Goal: Information Seeking & Learning: Check status

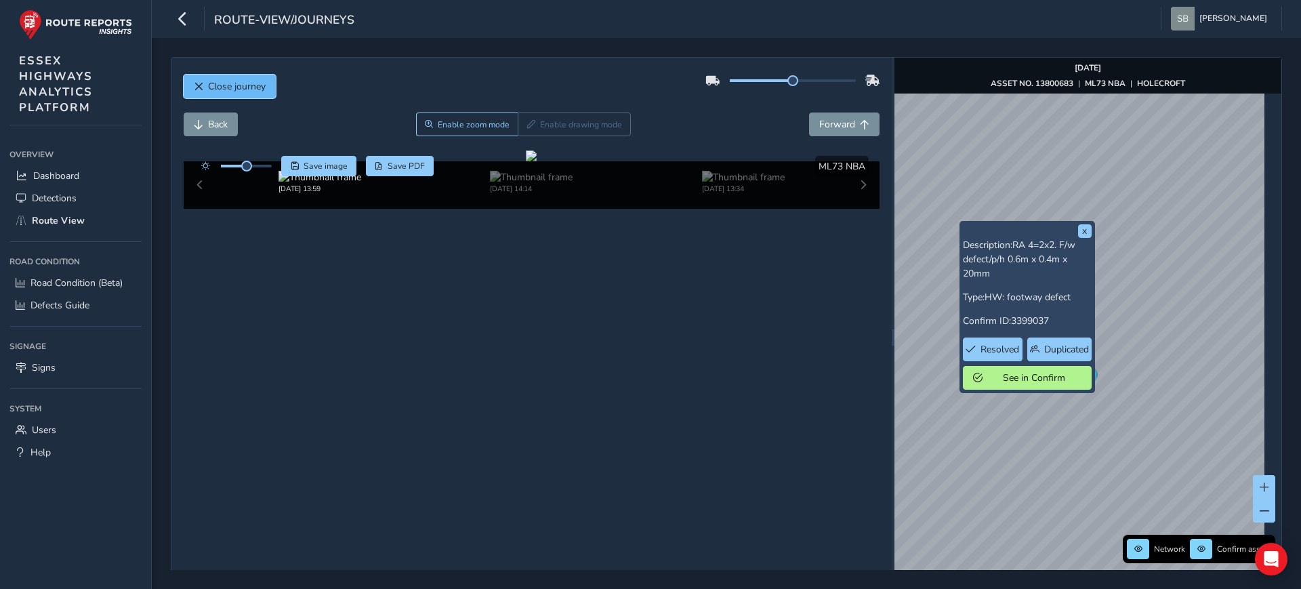
click at [217, 88] on span "Close journey" at bounding box center [237, 86] width 58 height 13
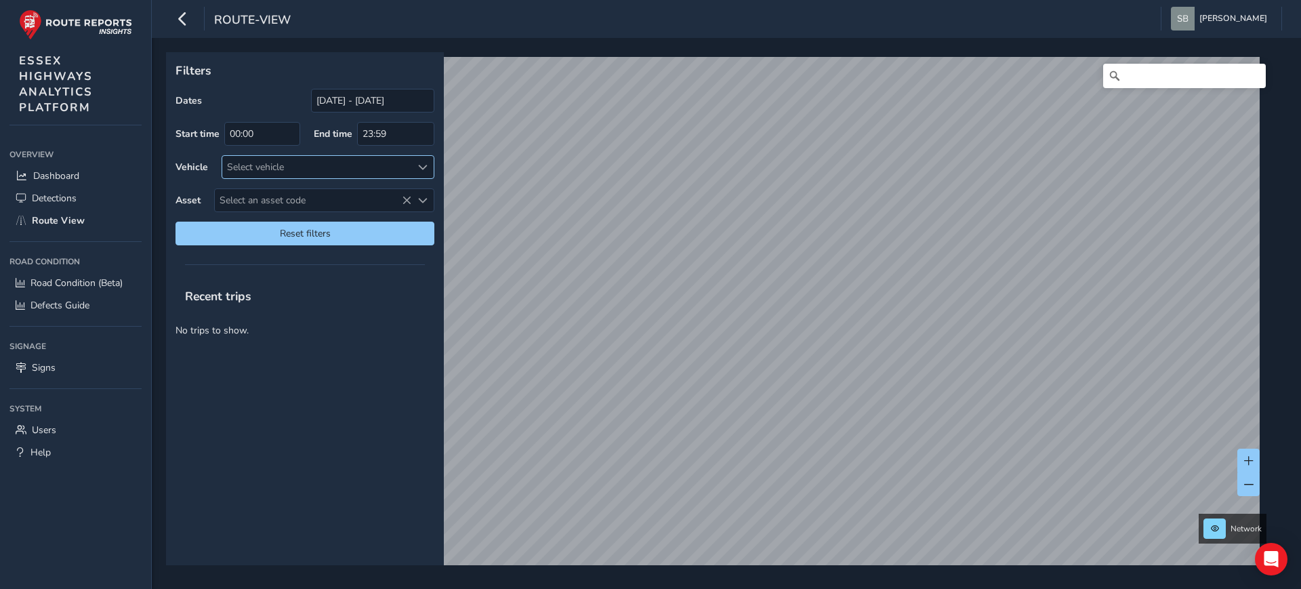
click at [419, 163] on span at bounding box center [422, 167] width 9 height 9
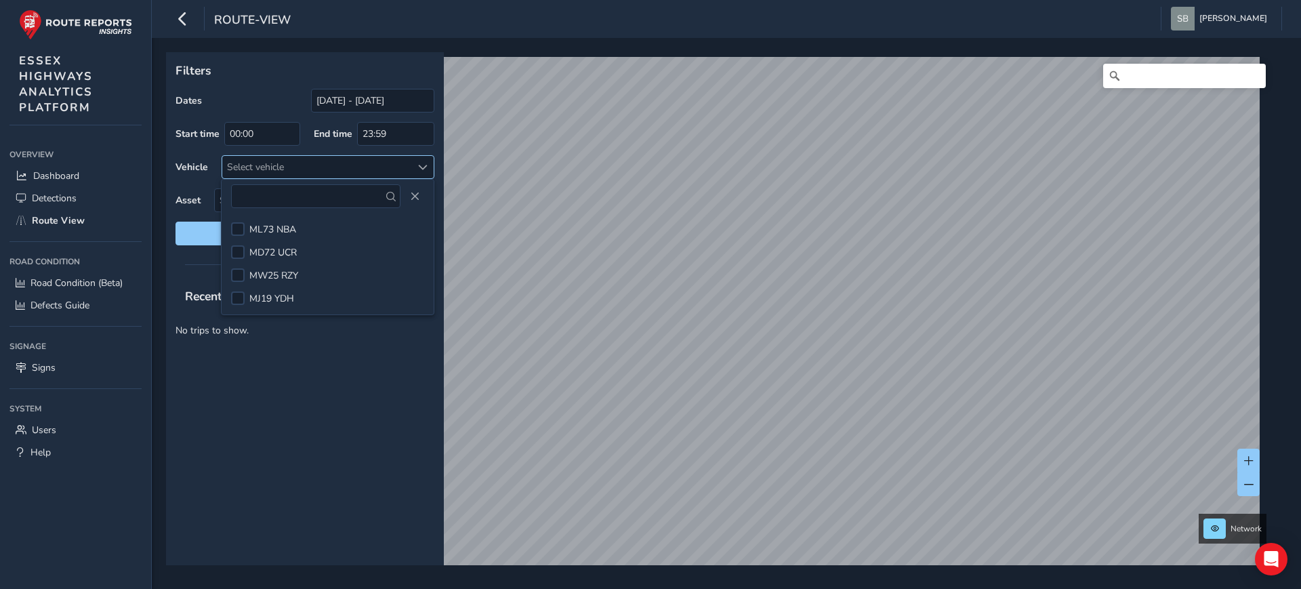
click at [425, 161] on div at bounding box center [422, 167] width 22 height 22
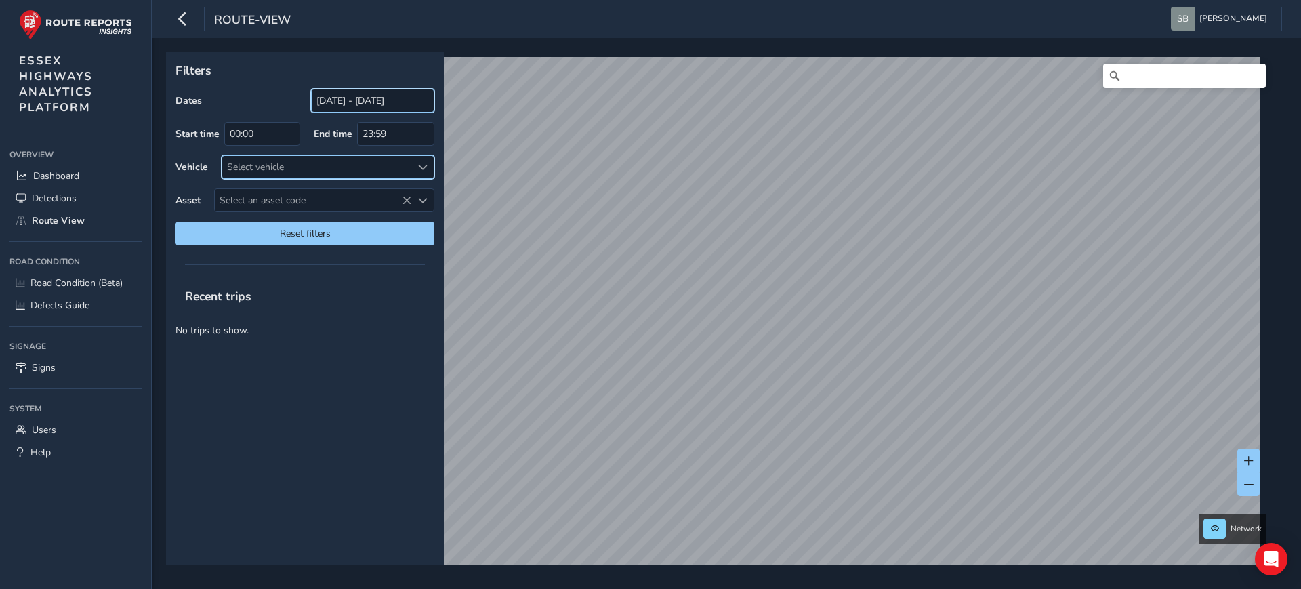
click at [362, 98] on input "[DATE] - [DATE]" at bounding box center [372, 101] width 123 height 24
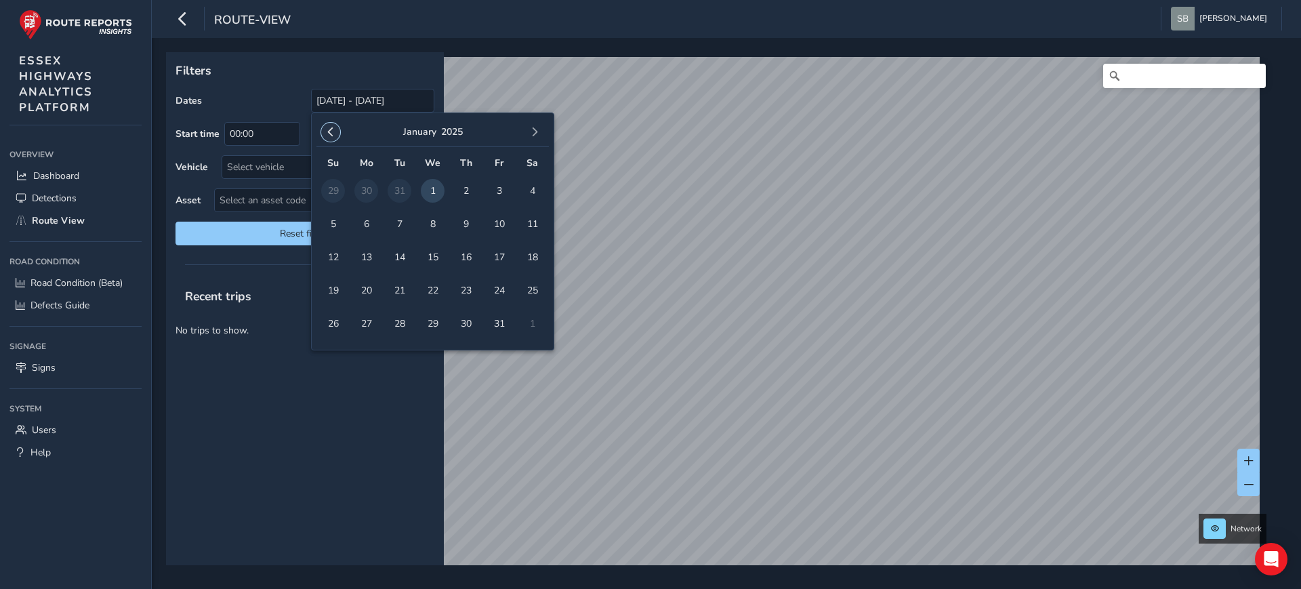
click at [329, 129] on span "button" at bounding box center [330, 131] width 9 height 9
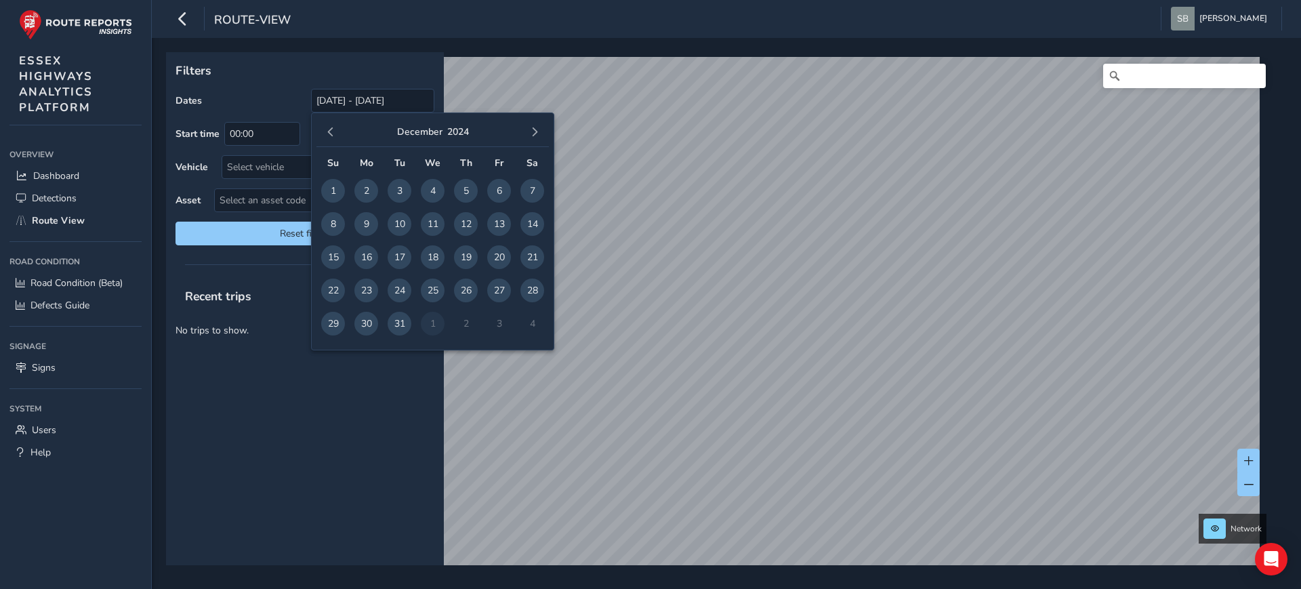
click at [329, 129] on span "button" at bounding box center [330, 131] width 9 height 9
click at [494, 184] on span "1" at bounding box center [499, 191] width 24 height 24
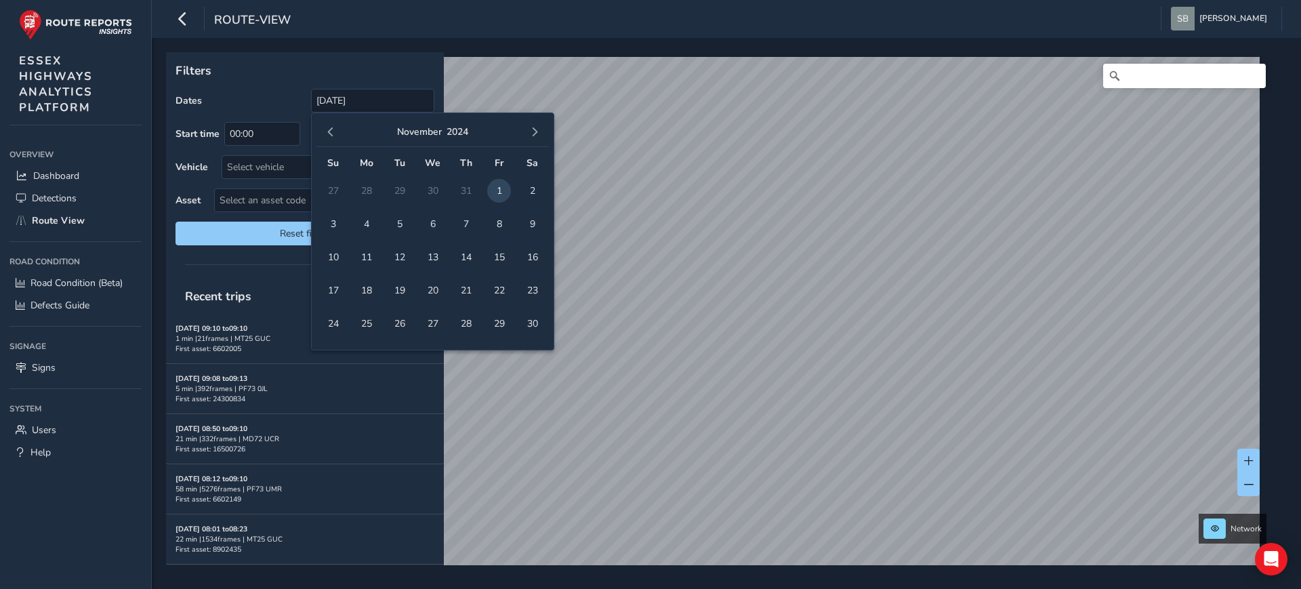
click at [520, 192] on td "2" at bounding box center [532, 190] width 33 height 33
click at [527, 190] on span "2" at bounding box center [532, 191] width 24 height 24
type input "[DATE] - [DATE]"
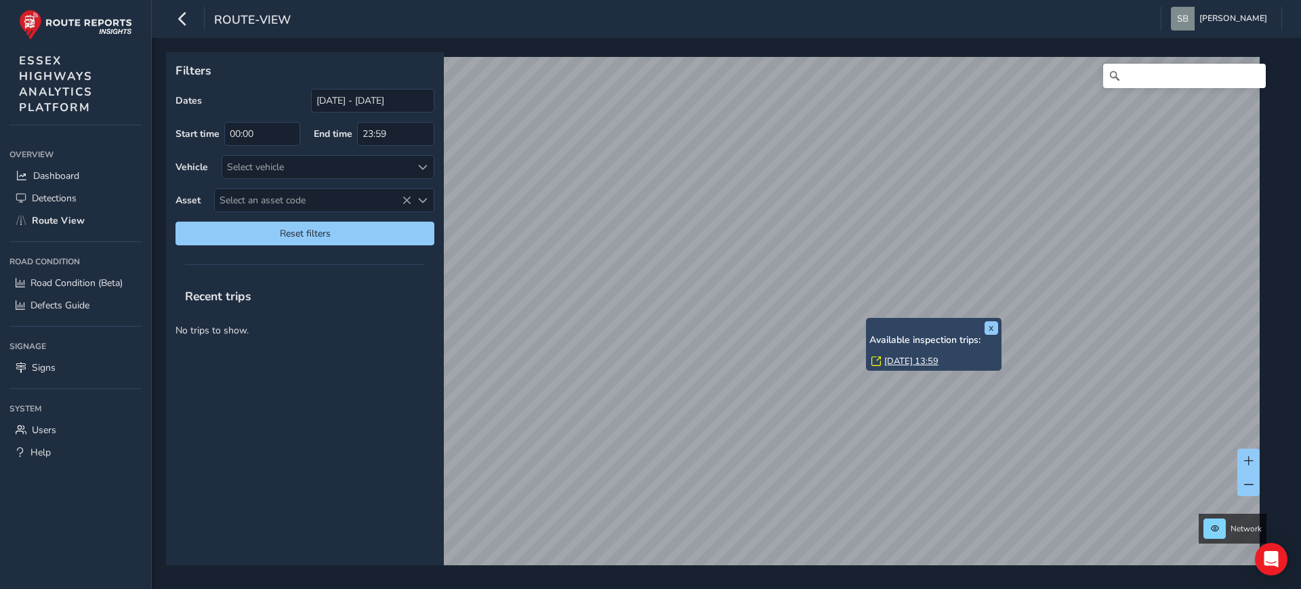
click at [913, 357] on link "[DATE] 13:59" at bounding box center [911, 361] width 54 height 12
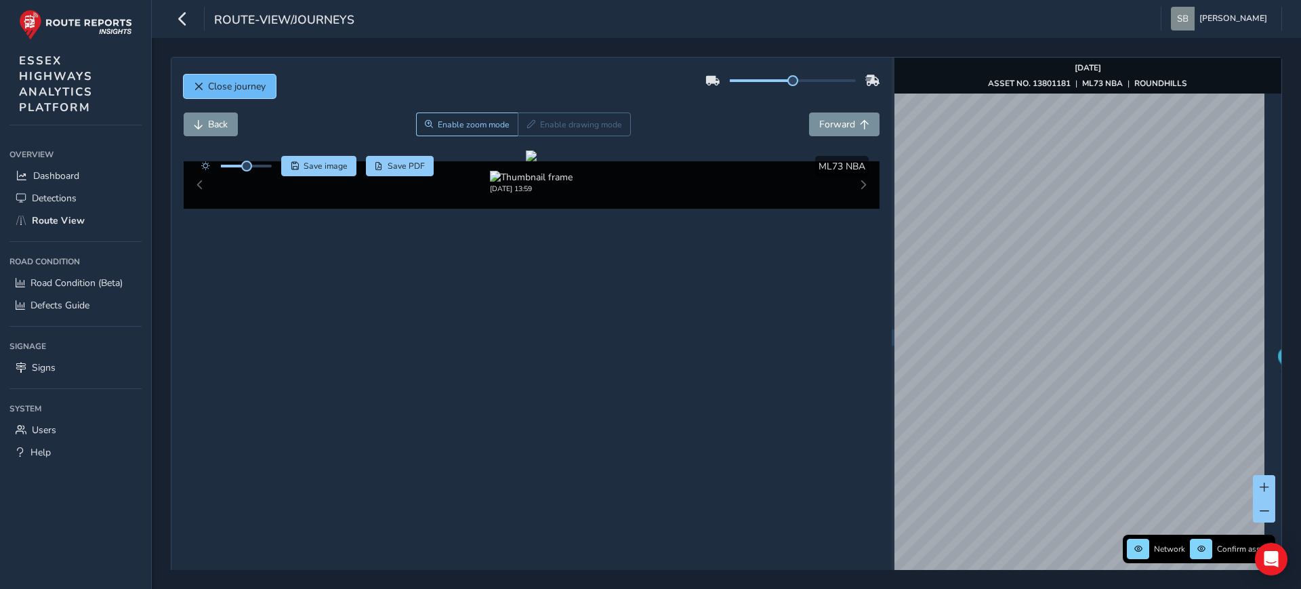
click at [232, 81] on span "Close journey" at bounding box center [237, 86] width 58 height 13
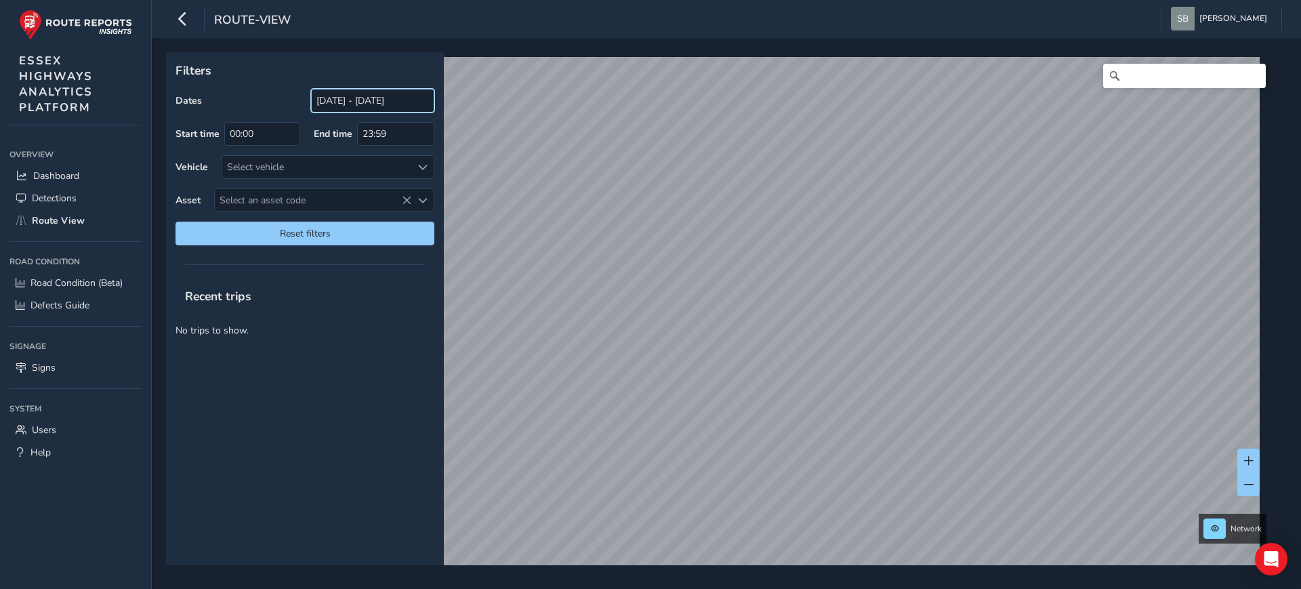
click at [375, 100] on input "[DATE] - [DATE]" at bounding box center [372, 101] width 123 height 24
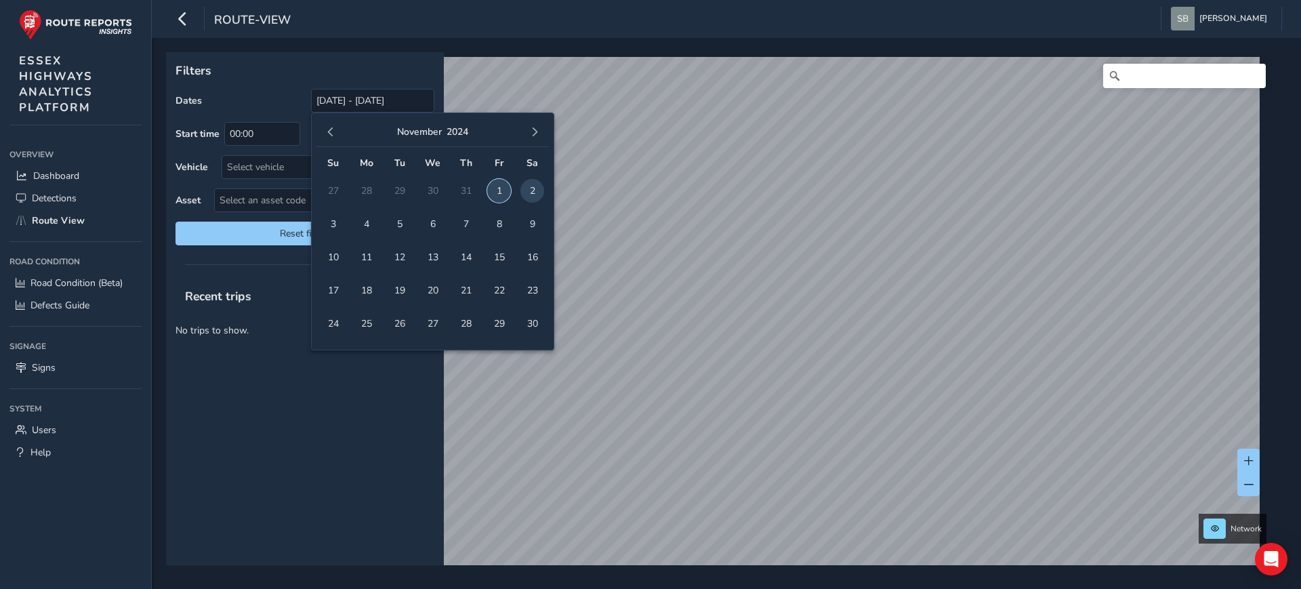
click at [504, 186] on span "1" at bounding box center [499, 191] width 24 height 24
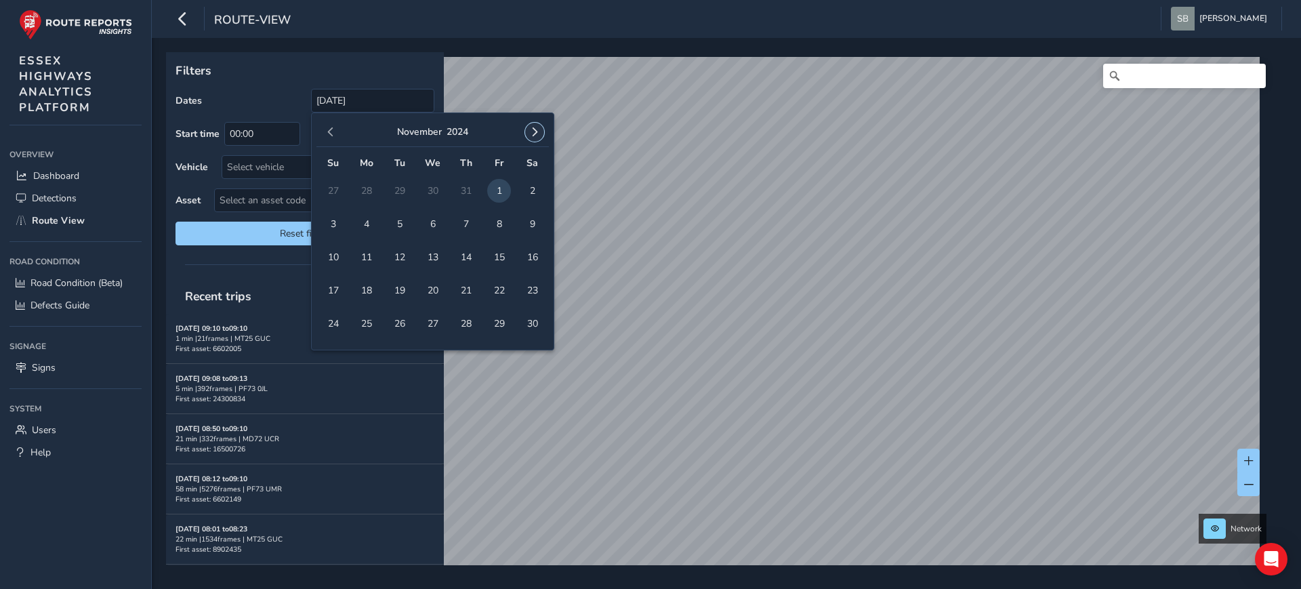
click at [537, 131] on span "button" at bounding box center [534, 131] width 9 height 9
click at [537, 132] on span "button" at bounding box center [534, 131] width 9 height 9
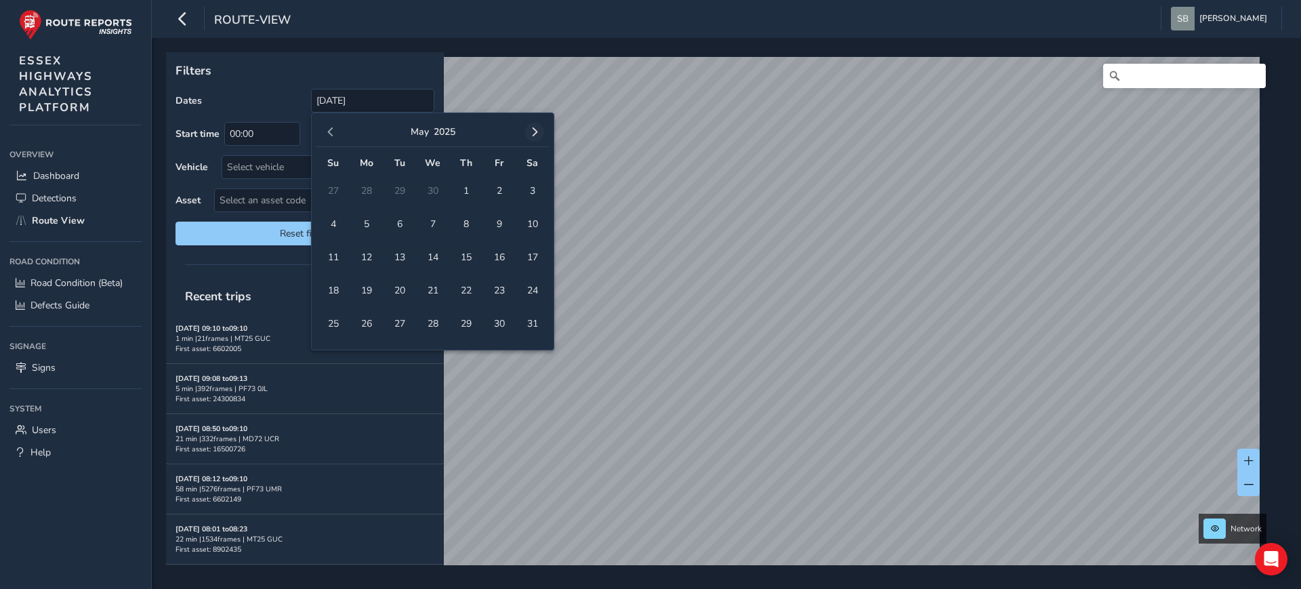
click at [537, 133] on span "button" at bounding box center [534, 131] width 9 height 9
click at [503, 190] on span "5" at bounding box center [499, 191] width 24 height 24
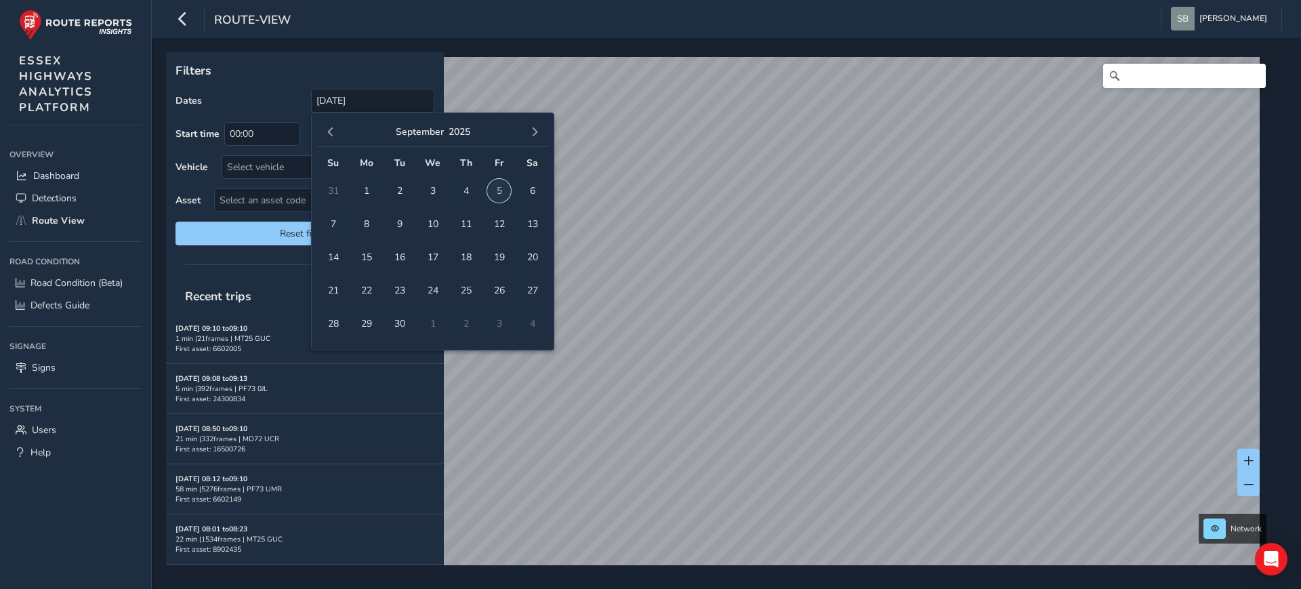
type input "[DATE] - [DATE]"
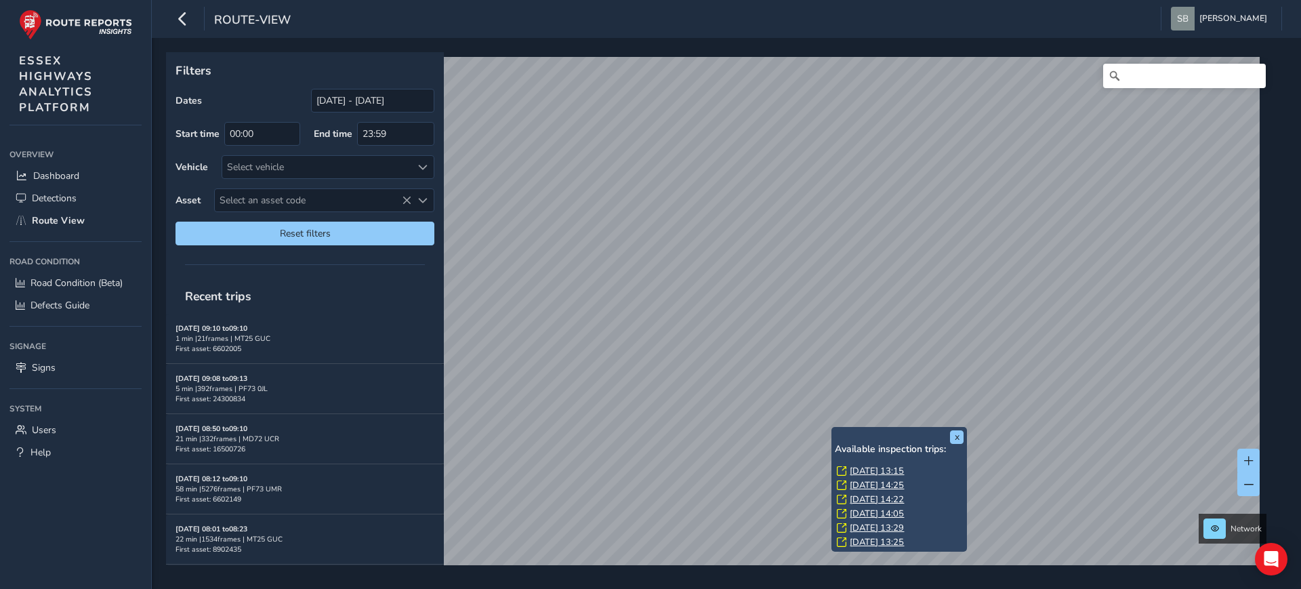
click at [899, 469] on link "[DATE] 13:15" at bounding box center [877, 471] width 54 height 12
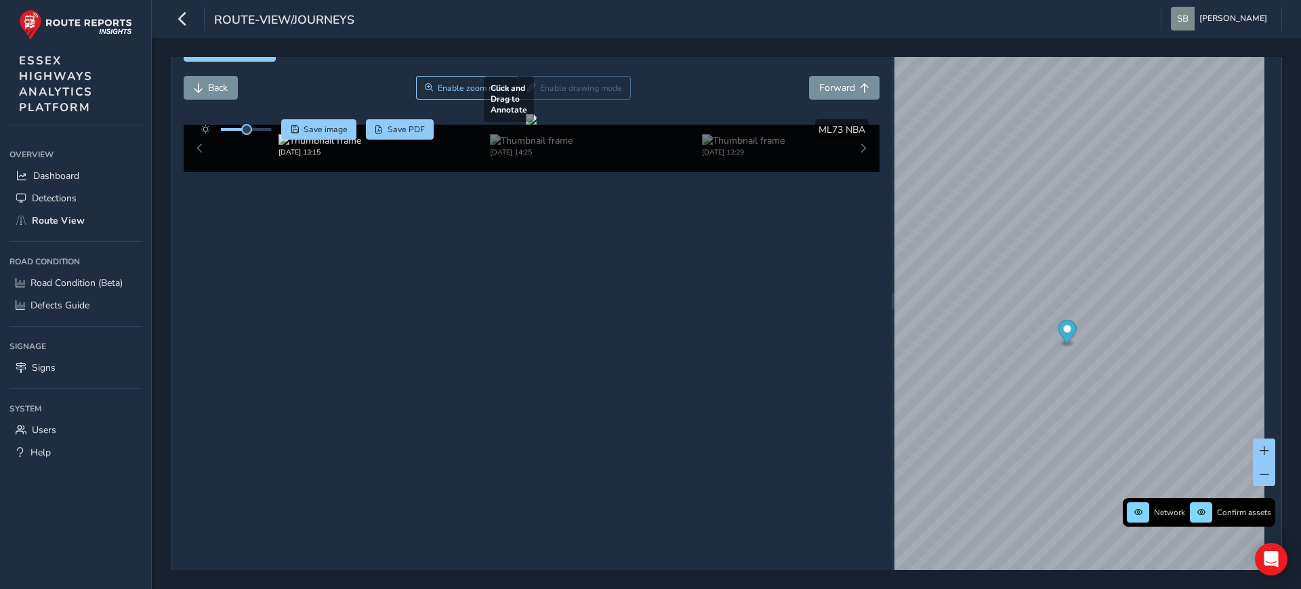
scroll to position [52, 0]
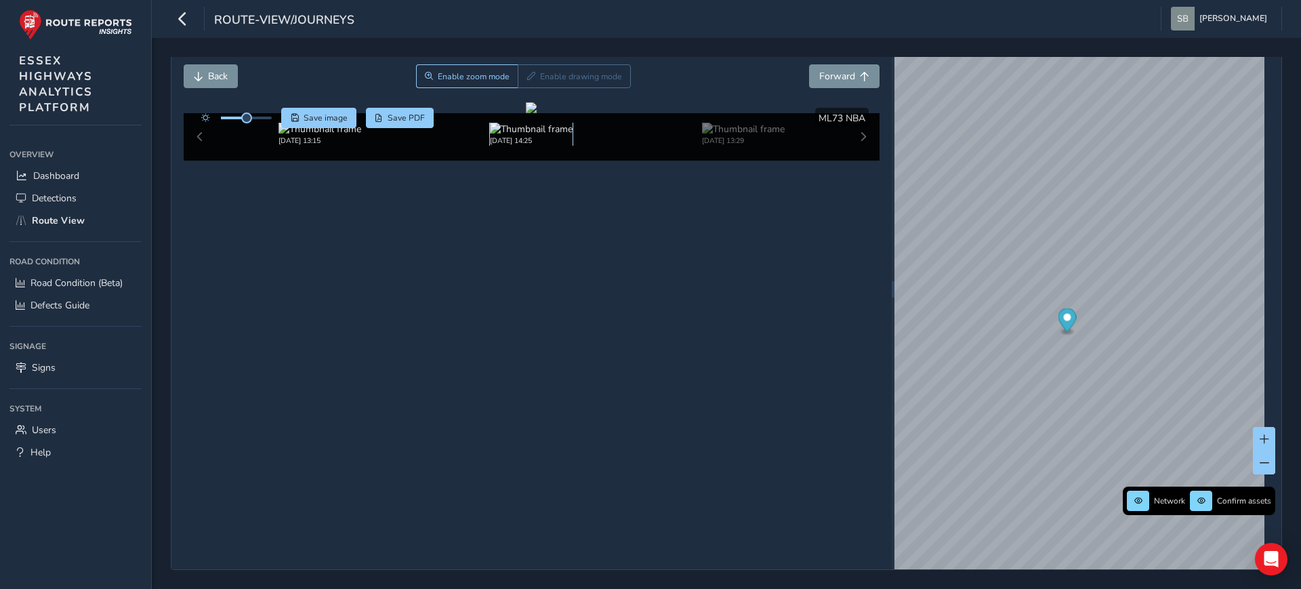
click at [537, 136] on img at bounding box center [531, 129] width 83 height 13
click at [710, 136] on img at bounding box center [743, 129] width 83 height 13
drag, startPoint x: 512, startPoint y: 285, endPoint x: 445, endPoint y: 300, distance: 68.7
click at [526, 113] on div at bounding box center [531, 107] width 11 height 11
click at [195, 72] on span "Back" at bounding box center [198, 76] width 9 height 9
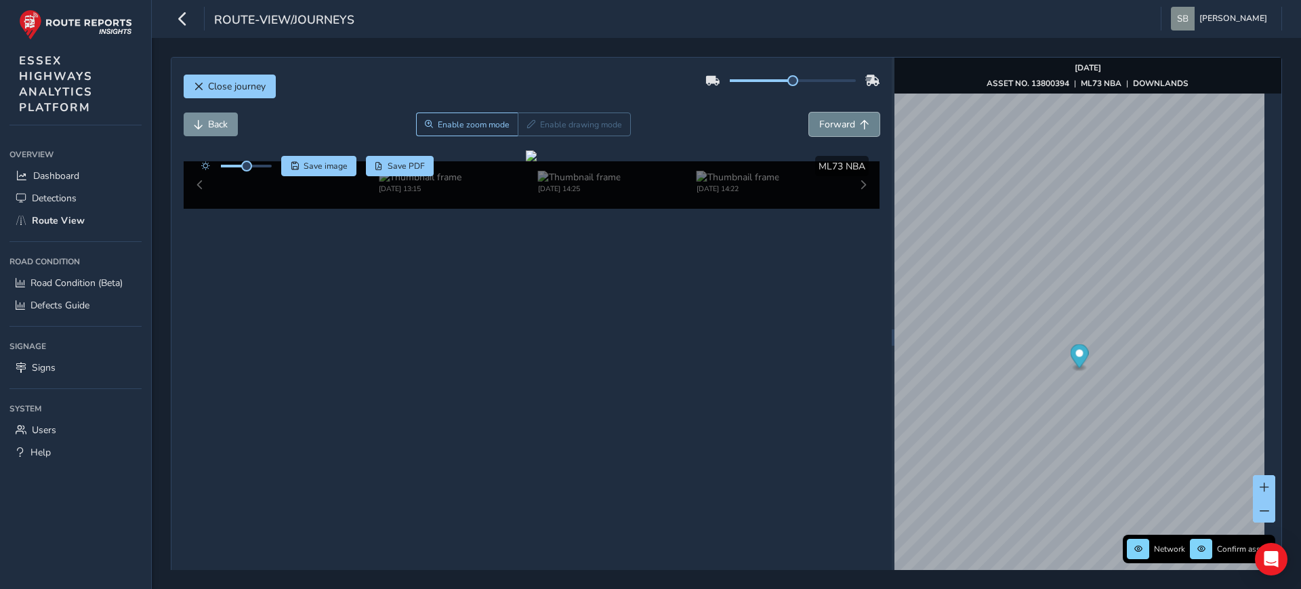
click at [860, 120] on span "Forward" at bounding box center [864, 124] width 9 height 9
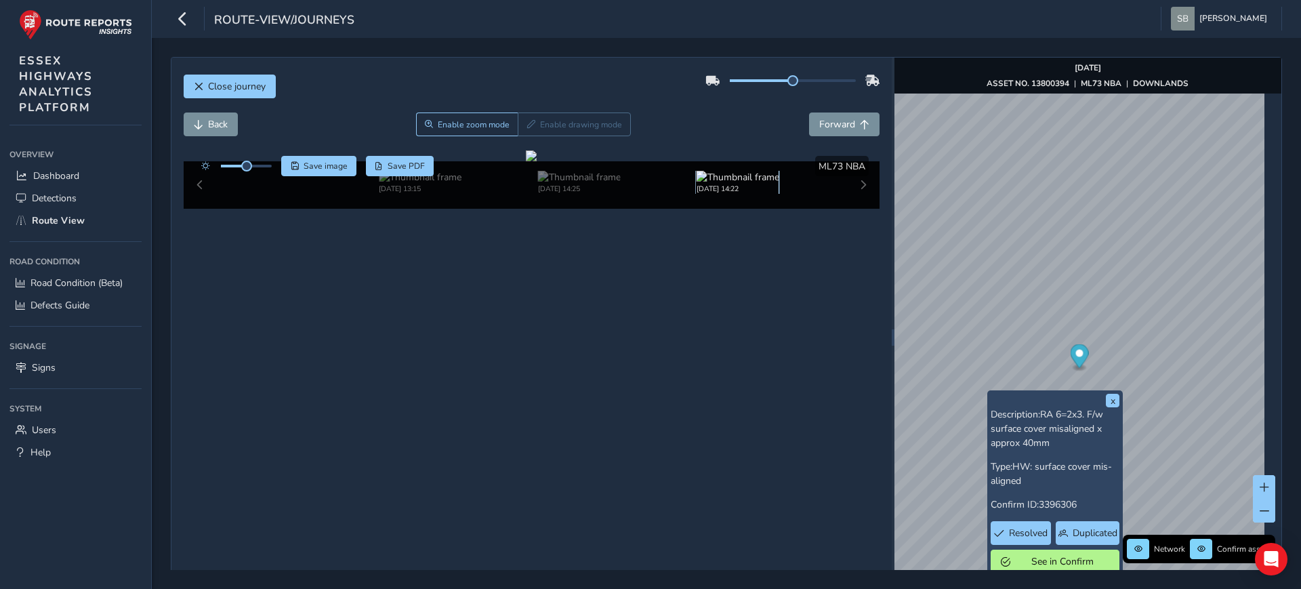
click at [734, 184] on img at bounding box center [738, 177] width 83 height 13
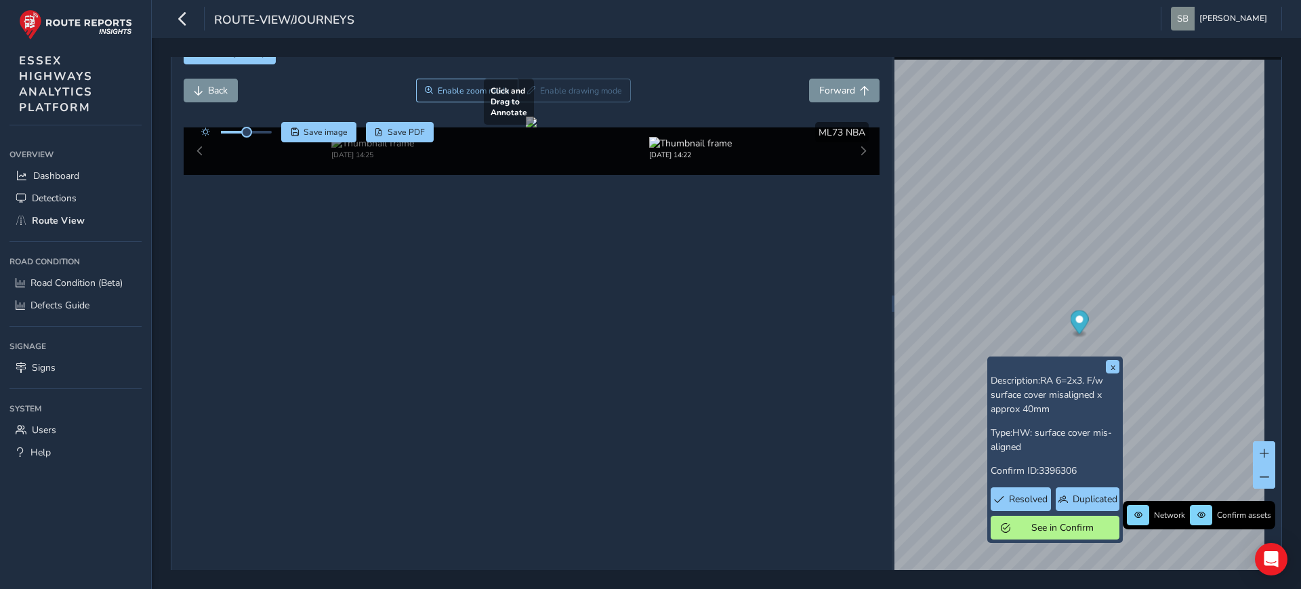
scroll to position [52, 0]
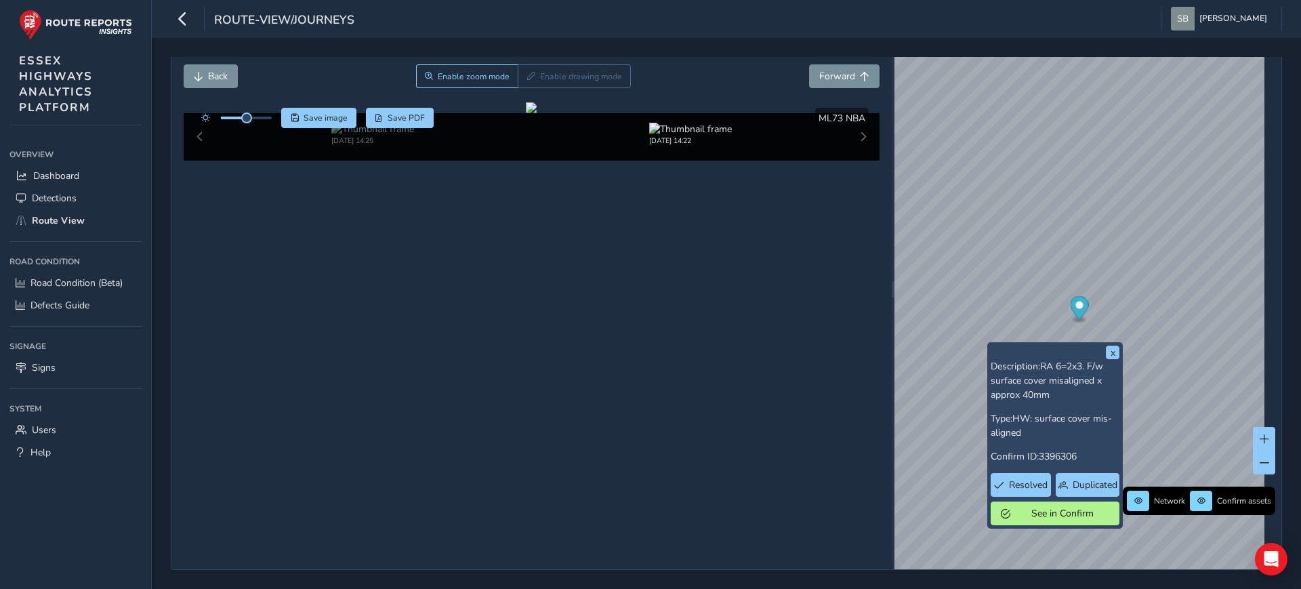
click at [853, 161] on div "[DATE] 14:25 [DATE] 14:22" at bounding box center [532, 136] width 697 height 47
click at [854, 161] on div "[DATE] 14:25 [DATE] 14:22" at bounding box center [532, 136] width 697 height 47
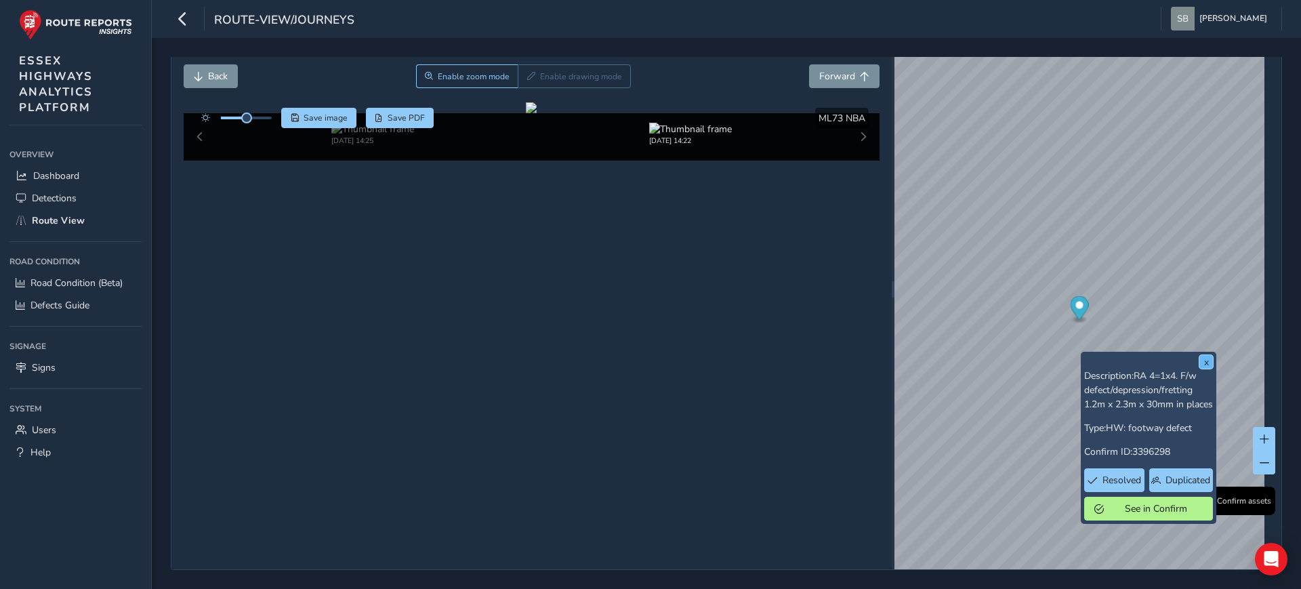
click at [1211, 356] on button "x" at bounding box center [1206, 362] width 14 height 14
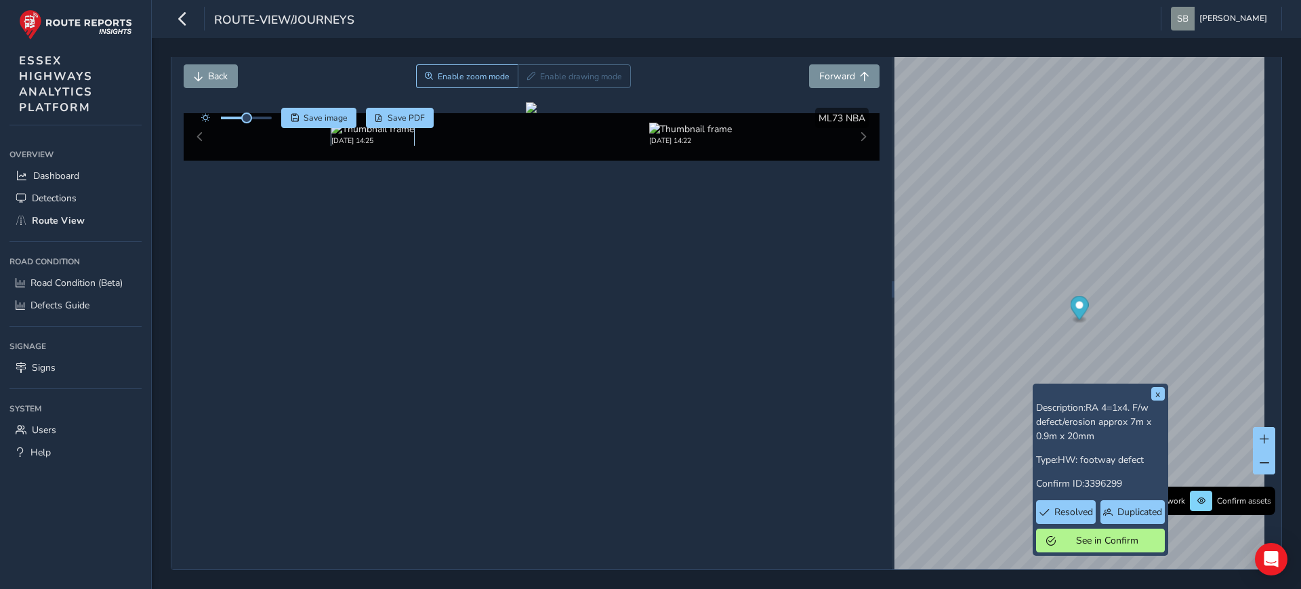
click at [390, 136] on img at bounding box center [372, 129] width 83 height 13
click at [196, 161] on div "[DATE] 14:25 [DATE] 14:22 [DATE] 13:29" at bounding box center [532, 136] width 697 height 47
click at [199, 161] on div "[DATE] 14:25 [DATE] 14:22 [DATE] 13:29" at bounding box center [532, 136] width 697 height 47
drag, startPoint x: 267, startPoint y: 515, endPoint x: 280, endPoint y: 514, distance: 12.9
click at [268, 146] on div "[DATE] 14:25" at bounding box center [319, 134] width 211 height 23
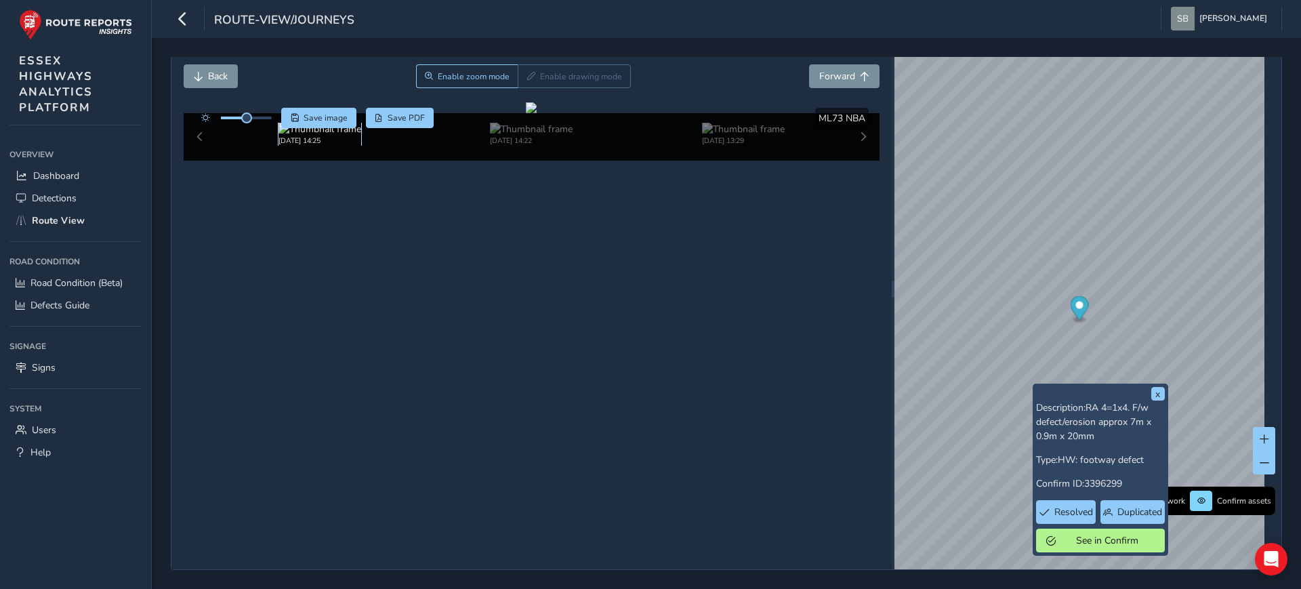
click at [280, 136] on img at bounding box center [319, 129] width 83 height 13
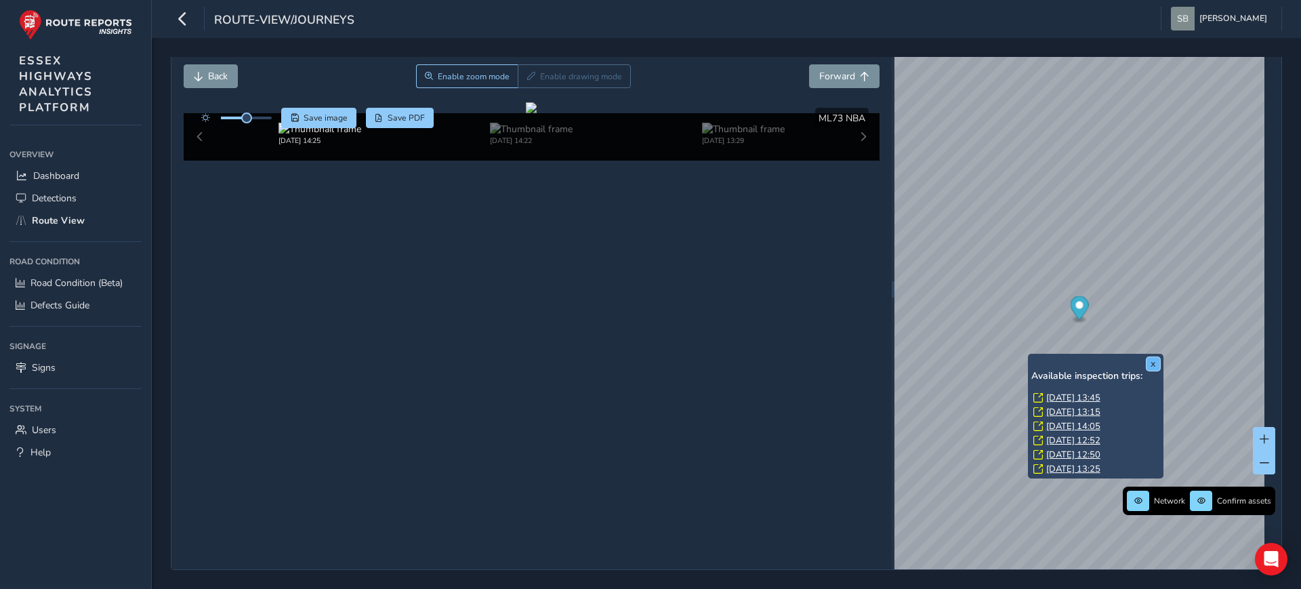
click at [1157, 357] on button "x" at bounding box center [1153, 364] width 14 height 14
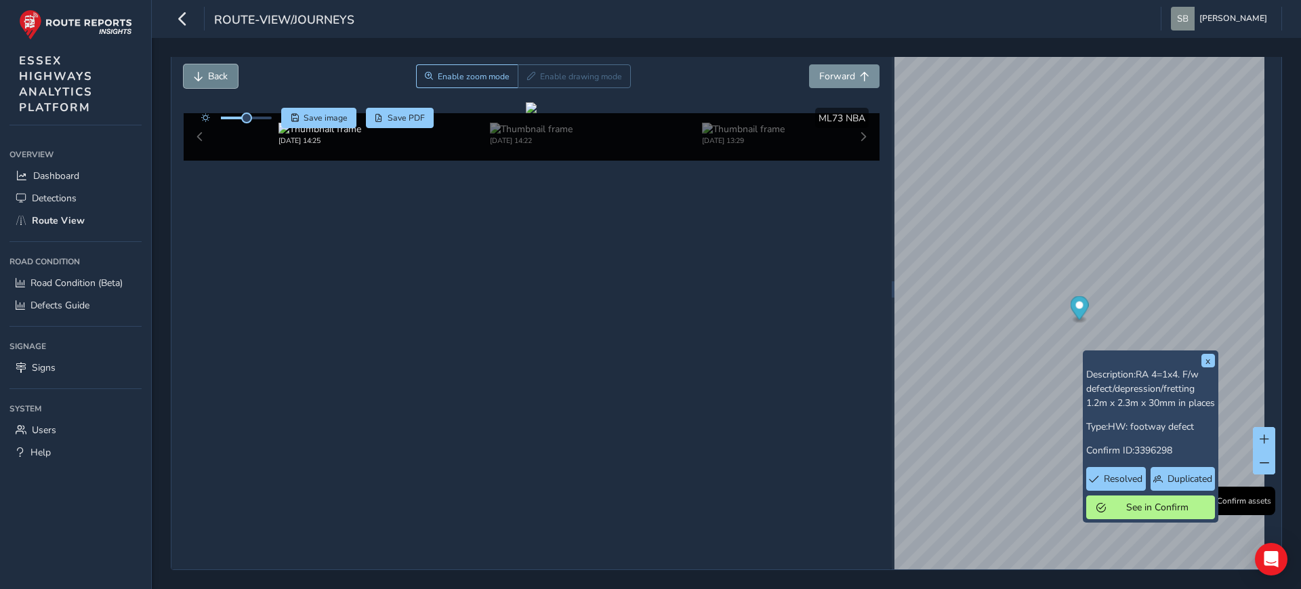
click at [213, 78] on span "Back" at bounding box center [218, 76] width 20 height 13
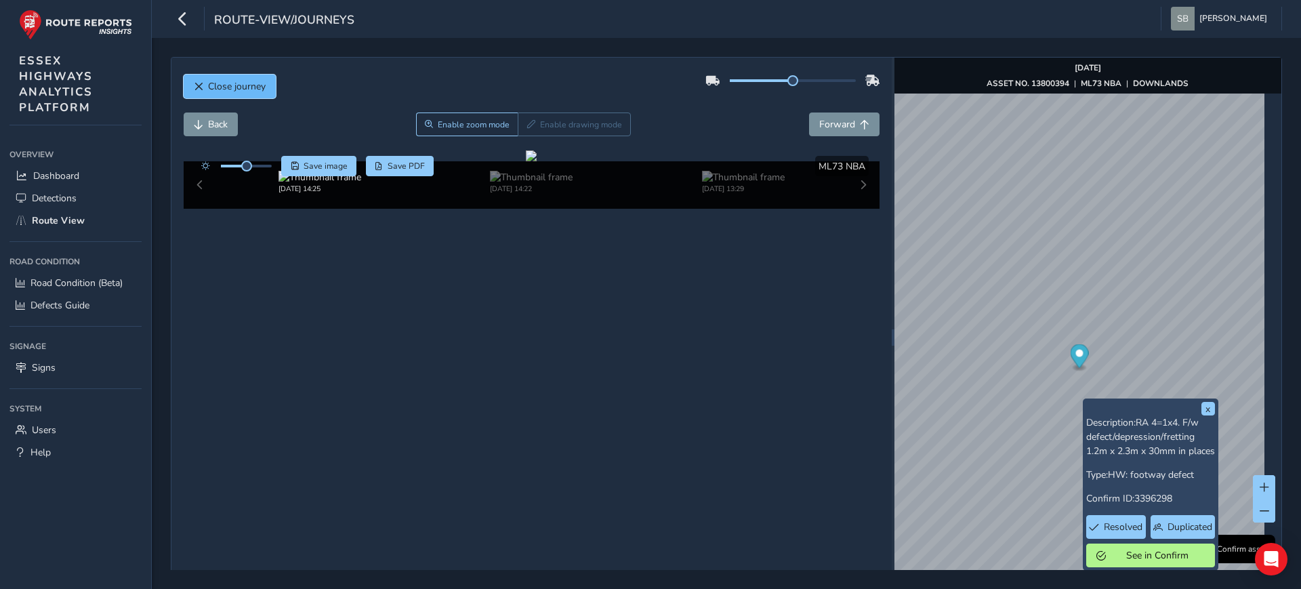
click at [243, 81] on span "Close journey" at bounding box center [237, 86] width 58 height 13
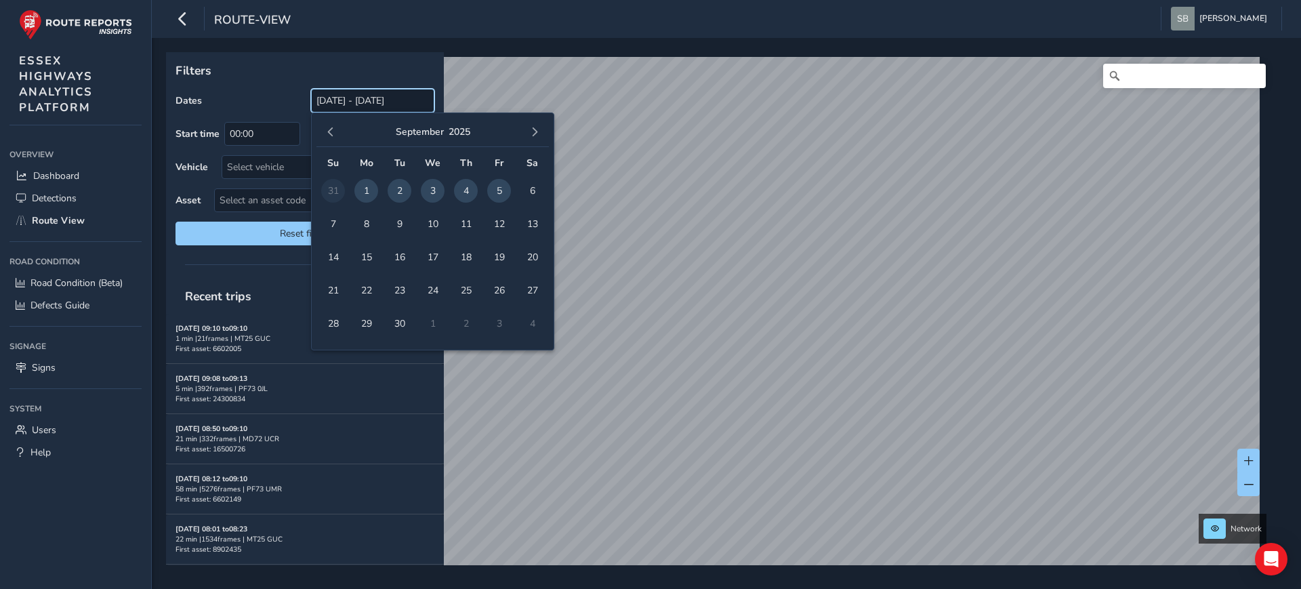
click at [393, 100] on input "[DATE] - [DATE]" at bounding box center [372, 101] width 123 height 24
click at [331, 125] on button "button" at bounding box center [330, 132] width 19 height 19
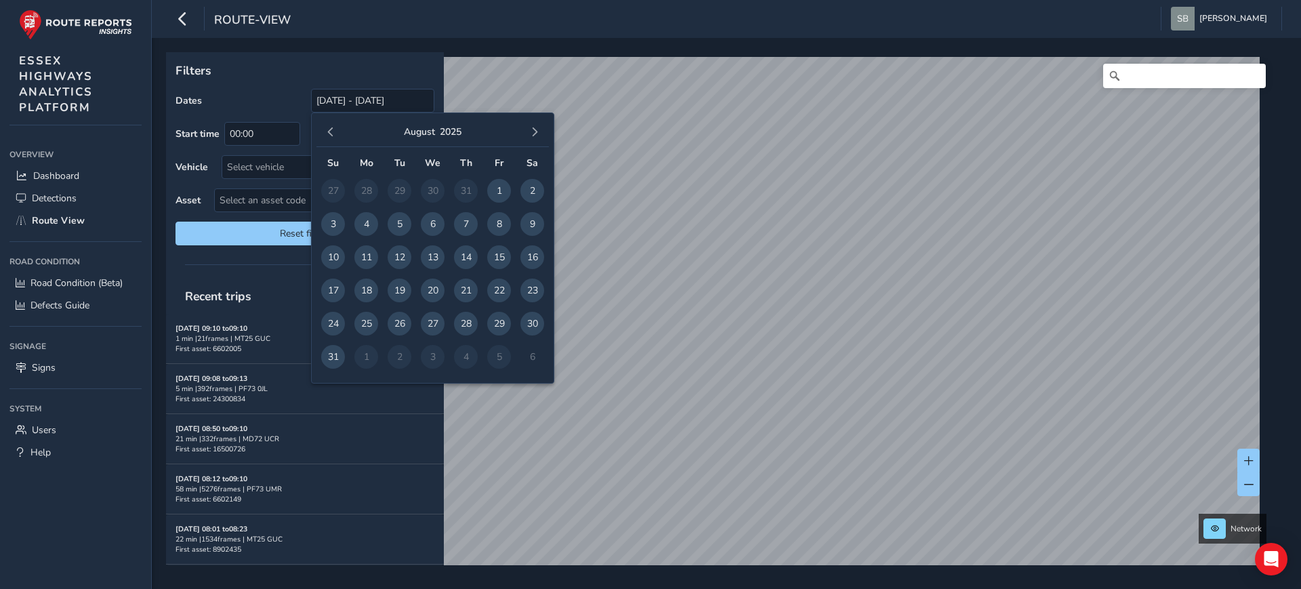
click at [331, 125] on button "button" at bounding box center [330, 132] width 19 height 19
click at [396, 70] on p "Filters" at bounding box center [304, 71] width 259 height 18
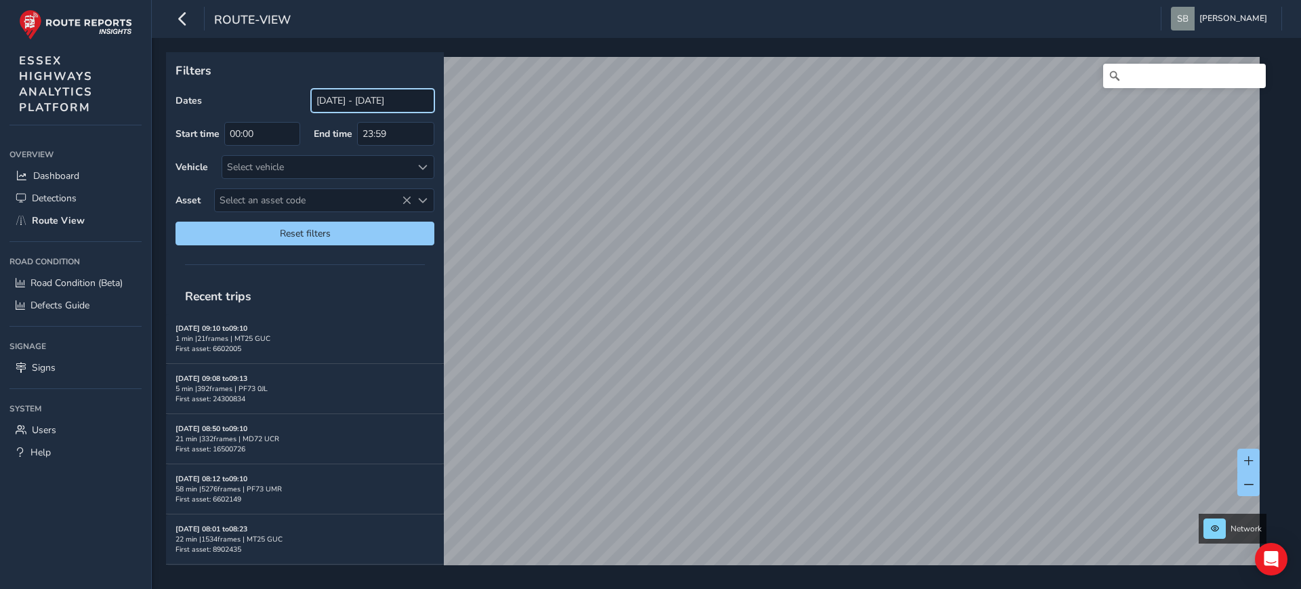
click at [380, 101] on input "[DATE] - [DATE]" at bounding box center [372, 101] width 123 height 24
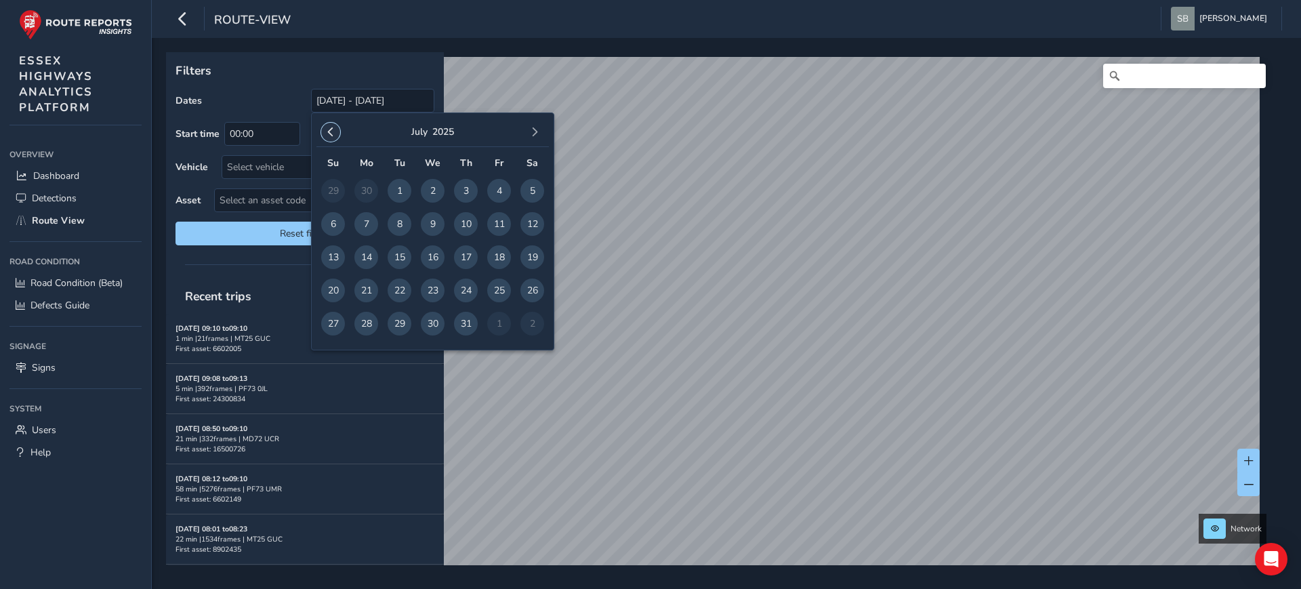
click at [330, 127] on span "button" at bounding box center [330, 131] width 9 height 9
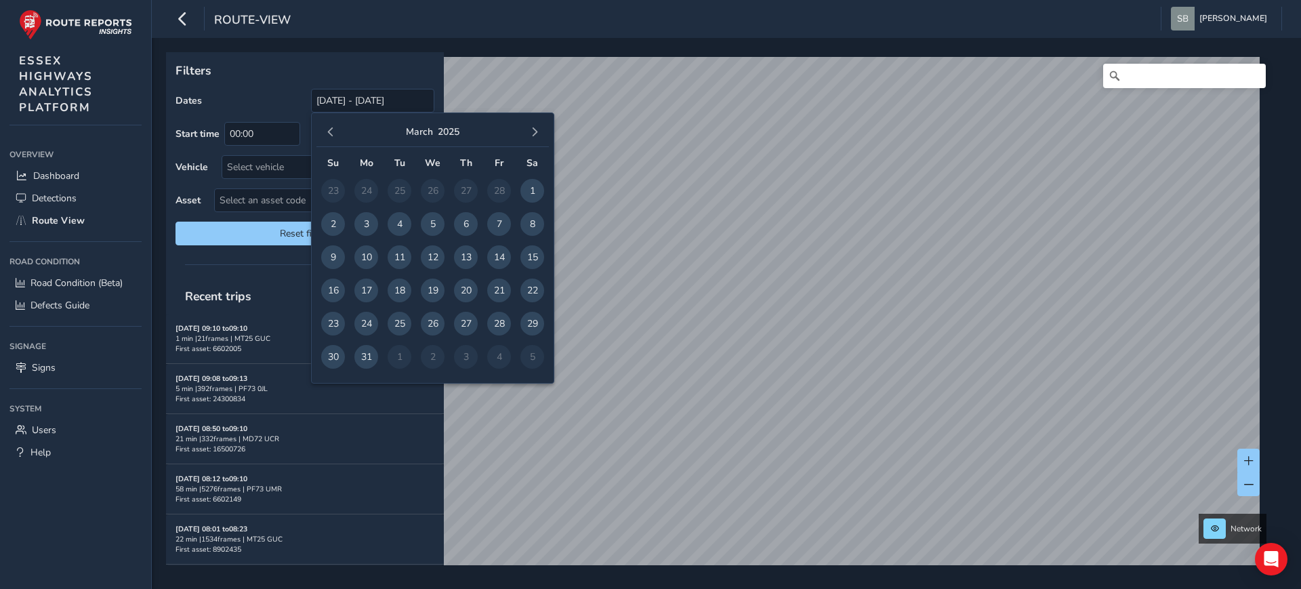
click at [330, 127] on span "button" at bounding box center [330, 131] width 9 height 9
click at [526, 182] on span "1" at bounding box center [532, 191] width 24 height 24
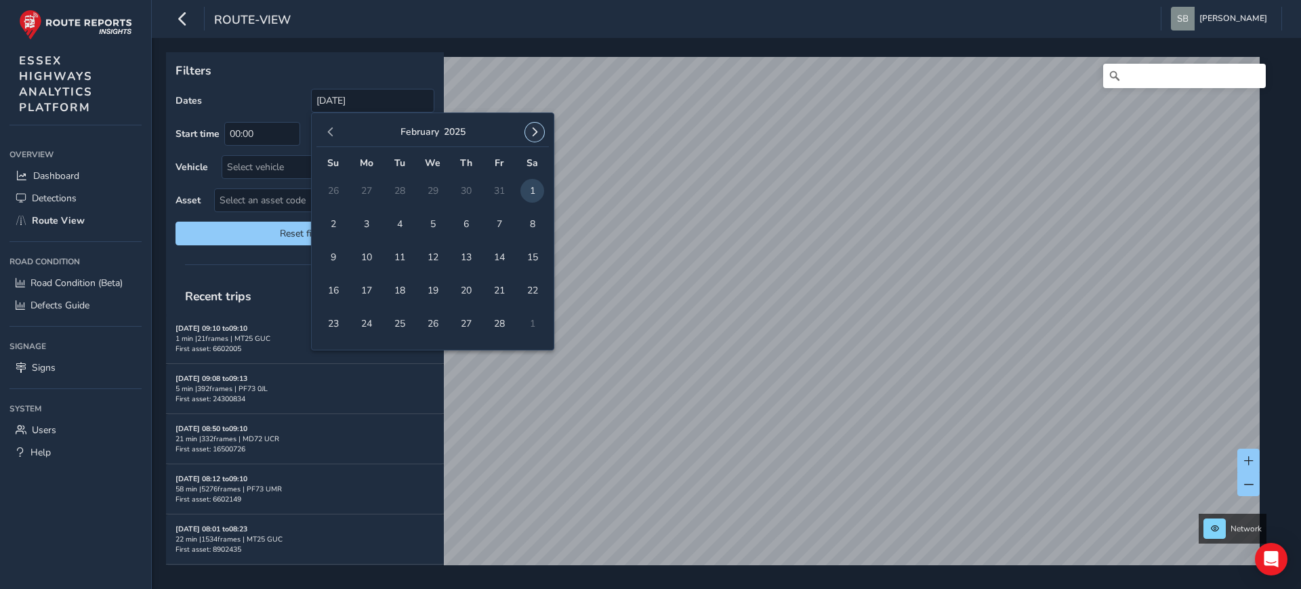
click at [533, 129] on span "button" at bounding box center [534, 131] width 9 height 9
click at [400, 190] on span "1" at bounding box center [400, 191] width 24 height 24
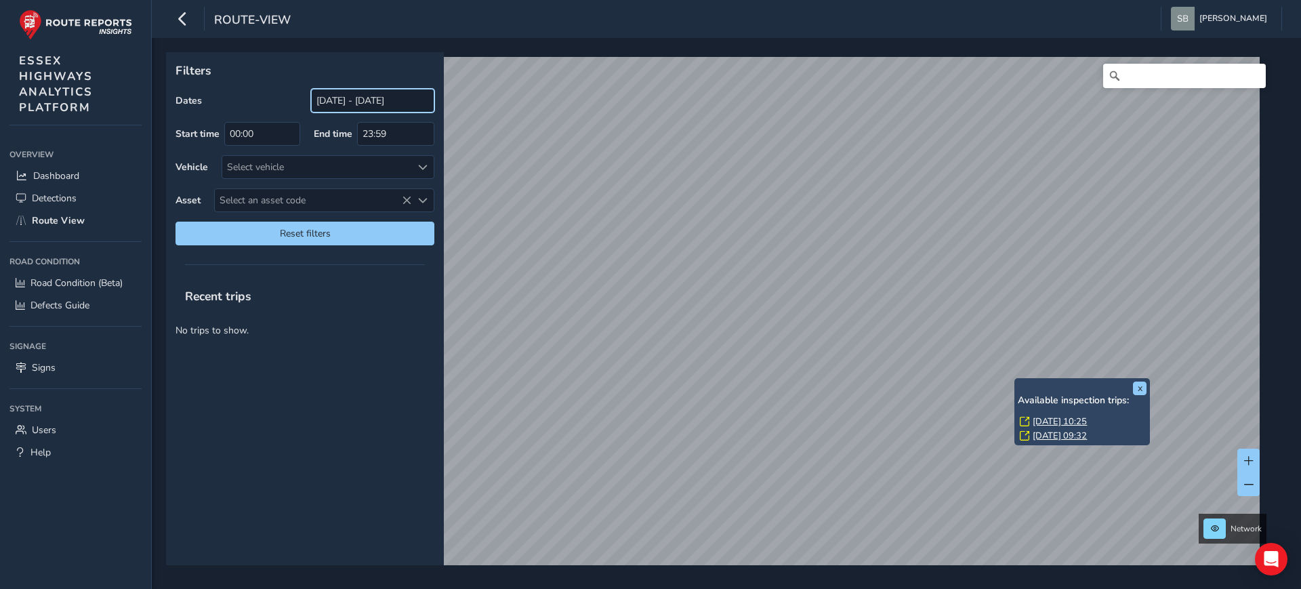
click at [366, 96] on input "[DATE] - [DATE]" at bounding box center [372, 101] width 123 height 24
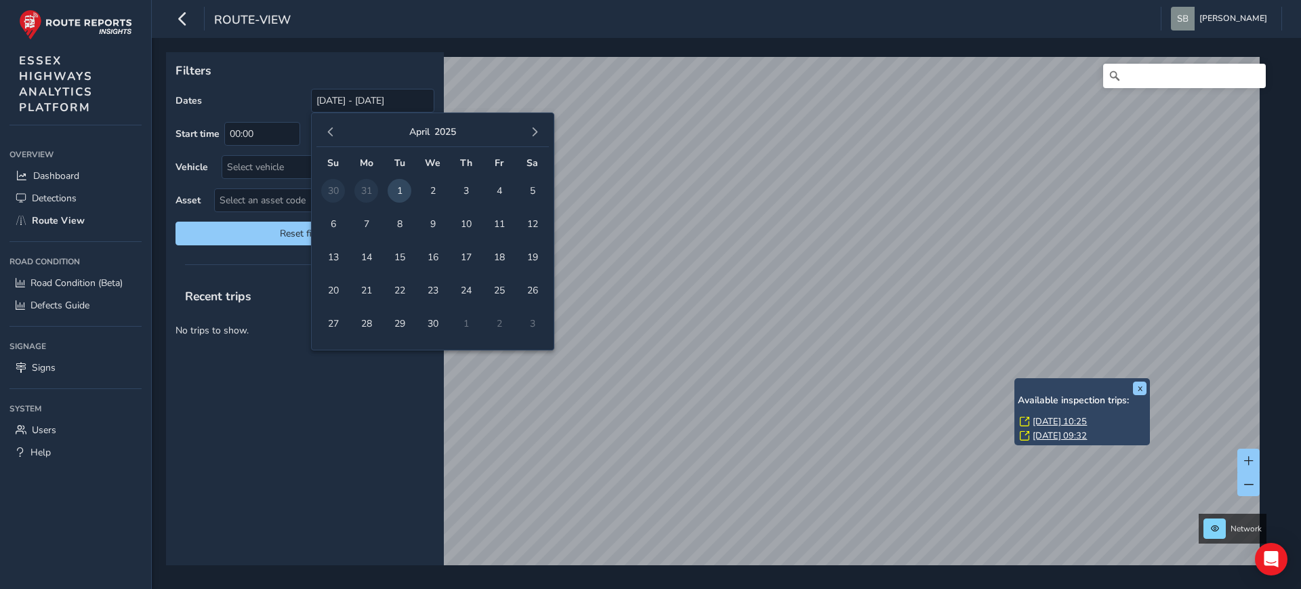
click at [406, 188] on span "1" at bounding box center [400, 191] width 24 height 24
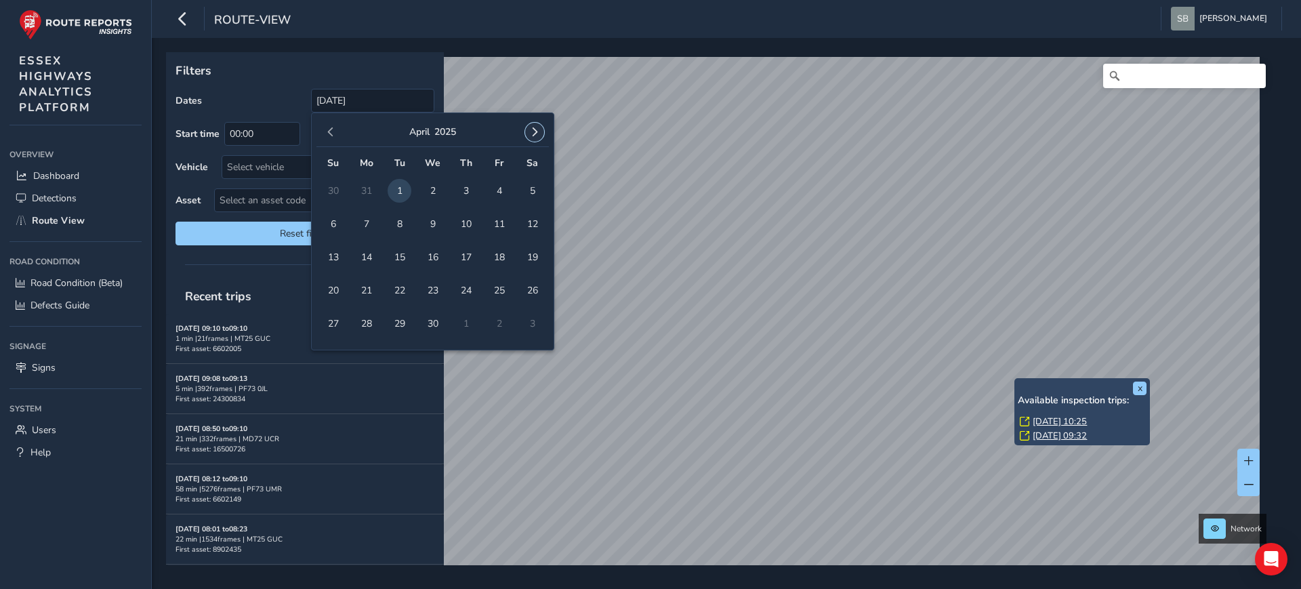
click at [535, 129] on span "button" at bounding box center [534, 131] width 9 height 9
click at [398, 190] on span "1" at bounding box center [400, 191] width 24 height 24
type input "[DATE] - [DATE]"
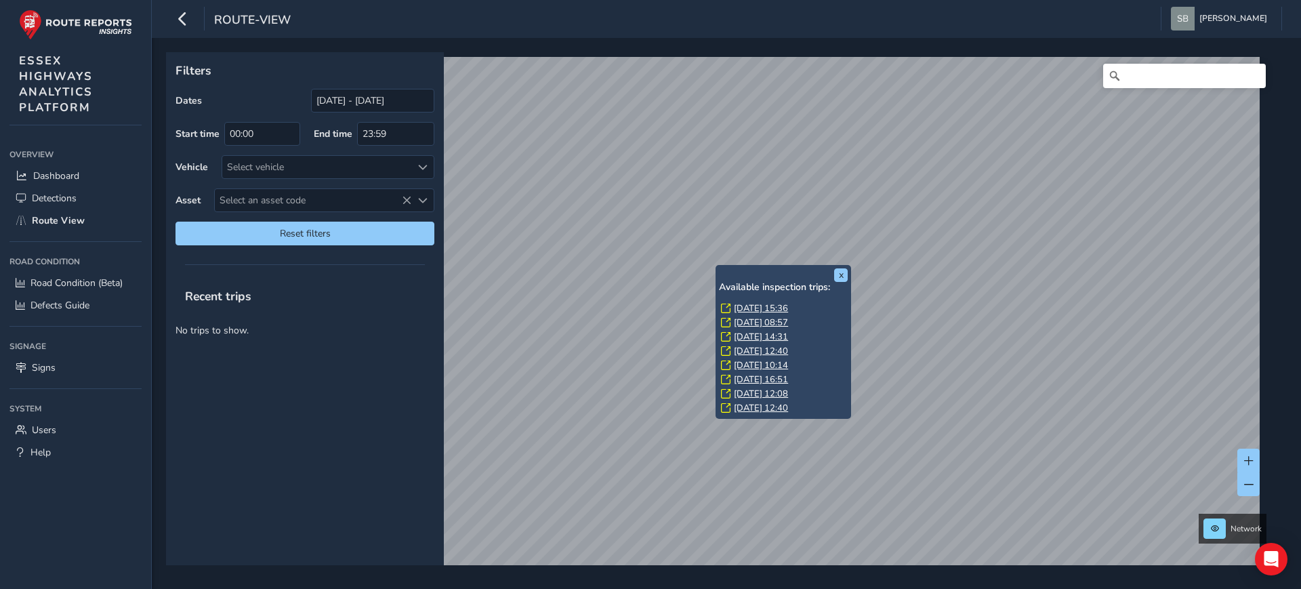
scroll to position [41, 0]
click at [767, 407] on link "[DATE] 10:31" at bounding box center [761, 409] width 54 height 12
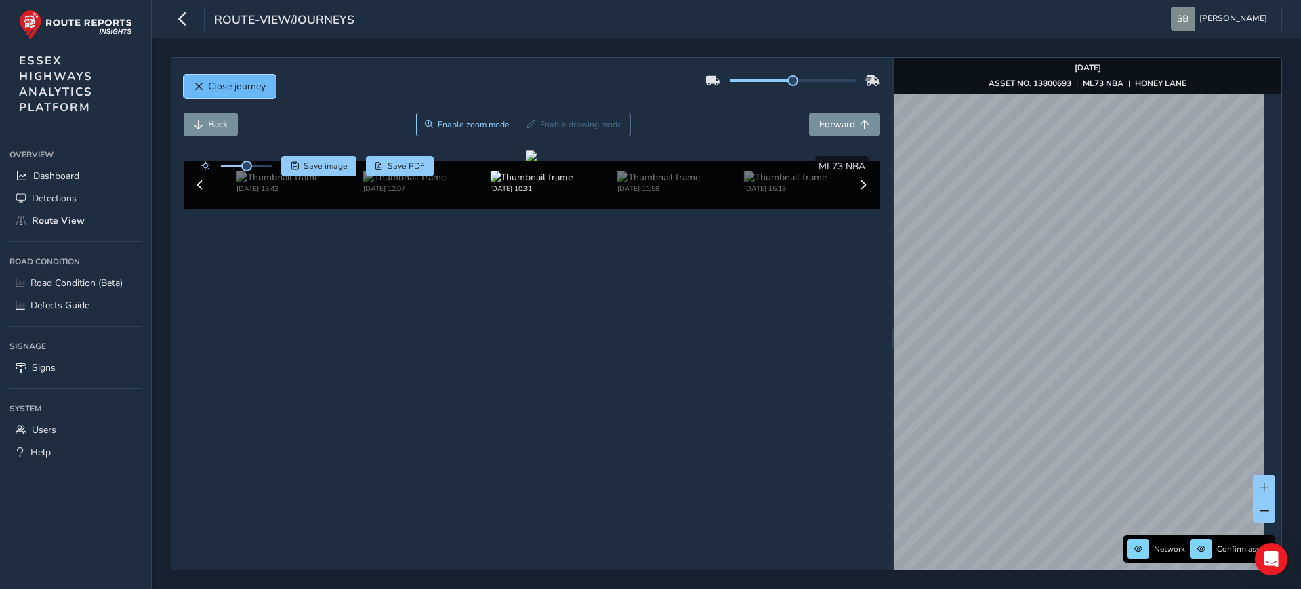
click at [232, 85] on span "Close journey" at bounding box center [237, 86] width 58 height 13
